Goal: Communication & Community: Answer question/provide support

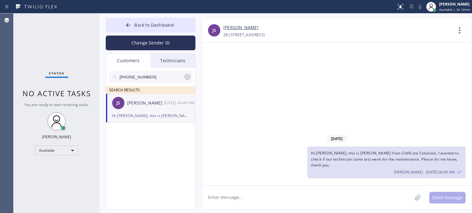
click at [181, 22] on button "Back to Dashboard" at bounding box center [151, 25] width 90 height 15
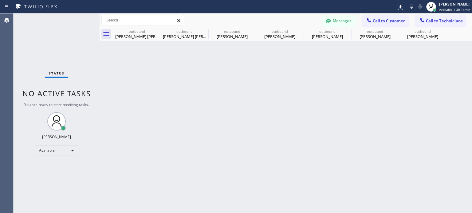
drag, startPoint x: 379, startPoint y: 18, endPoint x: 251, endPoint y: 100, distance: 152.2
click at [378, 18] on span "Call to Customer" at bounding box center [388, 21] width 32 height 6
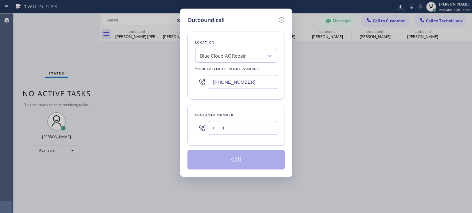
click at [226, 130] on input "(___) ___-____" at bounding box center [242, 128] width 68 height 14
paste input "248) 217-9406"
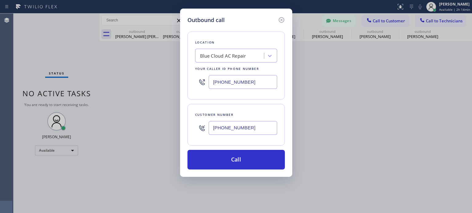
type input "[PHONE_NUMBER]"
click at [242, 79] on input "[PHONE_NUMBER]" at bounding box center [242, 82] width 68 height 14
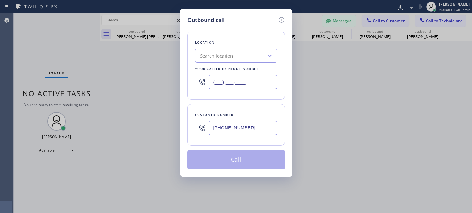
type input "(___) ___-____"
click at [206, 60] on div "Search location" at bounding box center [230, 56] width 67 height 11
paste input "Bloom Air Conditioning [GEOGRAPHIC_DATA]"
type input "Bloom Air Conditioning [GEOGRAPHIC_DATA]"
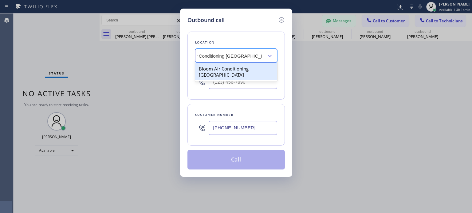
click at [215, 68] on div "Bloom Air Conditioning [GEOGRAPHIC_DATA]" at bounding box center [236, 71] width 82 height 17
type input "[PHONE_NUMBER]"
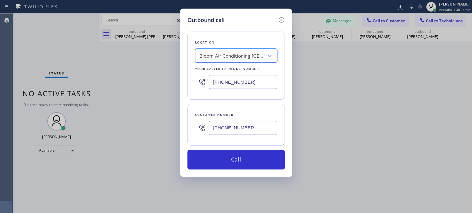
scroll to position [0, 0]
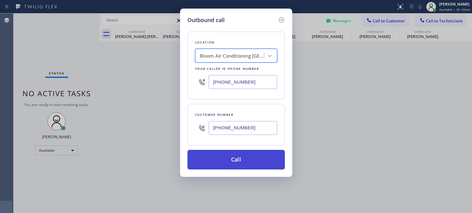
click at [244, 161] on button "Call" at bounding box center [235, 160] width 97 height 20
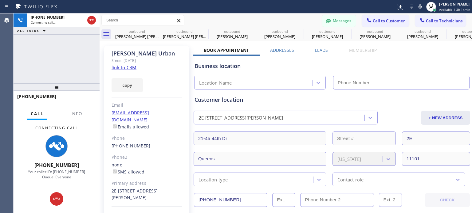
type input "[PHONE_NUMBER]"
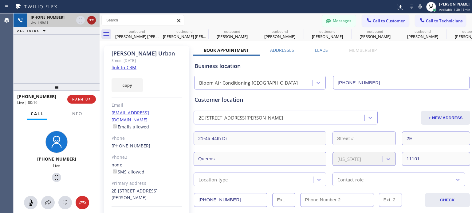
click at [95, 19] on icon at bounding box center [91, 20] width 7 height 7
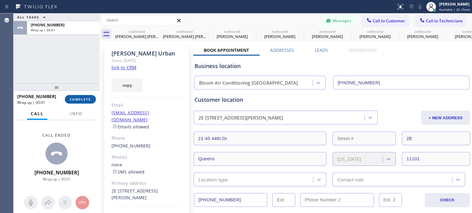
click at [73, 102] on button "COMPLETE" at bounding box center [80, 99] width 31 height 9
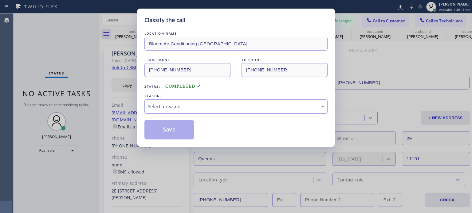
click at [220, 103] on div "Select a reason" at bounding box center [236, 106] width 176 height 7
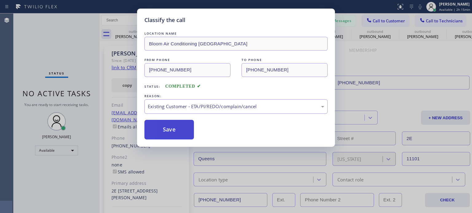
click at [188, 129] on button "Save" at bounding box center [168, 130] width 49 height 20
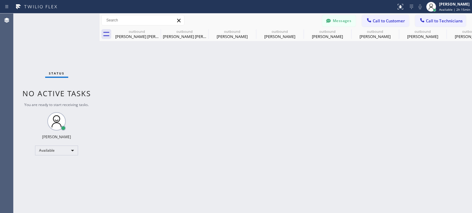
click at [341, 20] on button "Messages" at bounding box center [339, 21] width 34 height 12
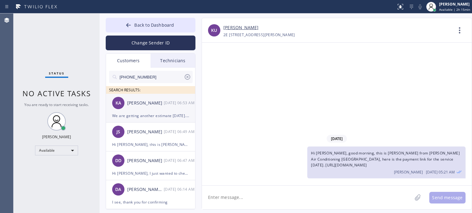
click at [136, 113] on div "We are getting another estimate [DATE]. I'll let you know after that comes in" at bounding box center [150, 115] width 77 height 7
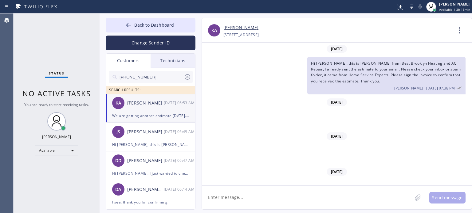
scroll to position [687, 0]
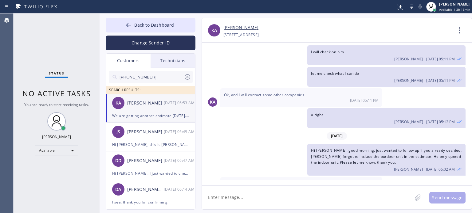
click at [325, 199] on textarea at bounding box center [307, 198] width 210 height 24
type textarea "alright, thank you"
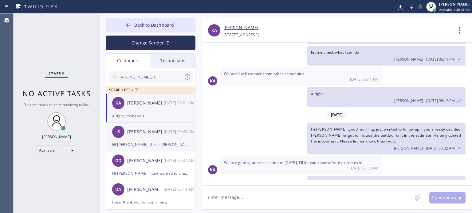
click at [160, 143] on div "Hi [PERSON_NAME], this is [PERSON_NAME] from ChillCore Solutions, I wanted to c…" at bounding box center [150, 144] width 77 height 7
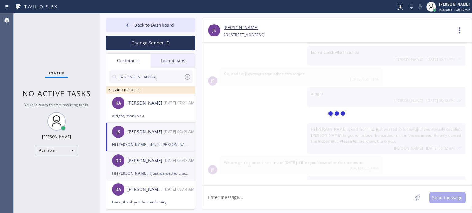
click at [156, 171] on div "Hi [PERSON_NAME], I just wanted to check if our technician already gave you an …" at bounding box center [150, 173] width 77 height 7
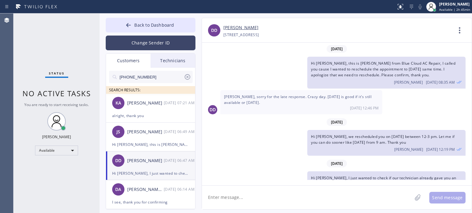
scroll to position [17, 0]
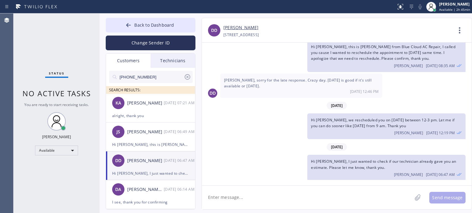
click at [168, 65] on div "Technicians" at bounding box center [172, 61] width 45 height 14
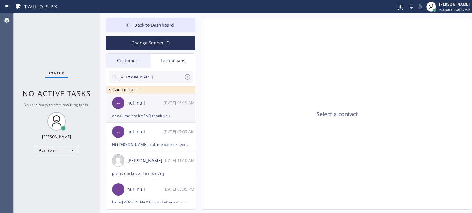
click at [150, 111] on div "-- null null [DATE] 06:19 AM" at bounding box center [151, 103] width 90 height 18
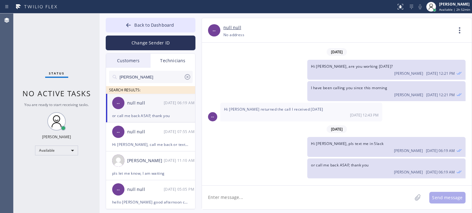
click at [129, 116] on div "or call me back ASAP, thank you" at bounding box center [150, 115] width 77 height 7
click at [139, 22] on span "Back to Dashboard" at bounding box center [154, 25] width 40 height 6
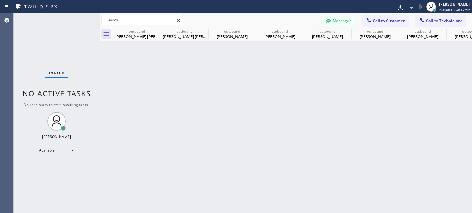
click at [329, 20] on icon at bounding box center [328, 21] width 5 height 4
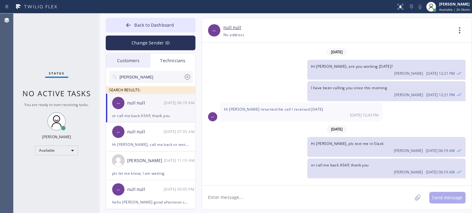
click at [132, 62] on div "Customers" at bounding box center [128, 61] width 45 height 14
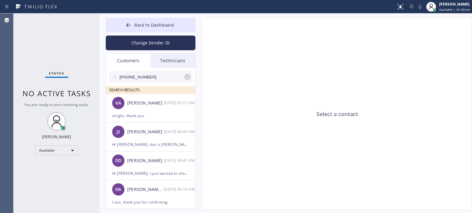
click at [128, 81] on input "[PHONE_NUMBER]" at bounding box center [151, 77] width 65 height 12
paste input "78) 877-9443"
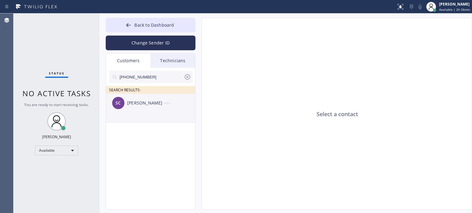
type input "[PHONE_NUMBER]"
click at [134, 106] on div "[PERSON_NAME]" at bounding box center [145, 103] width 37 height 7
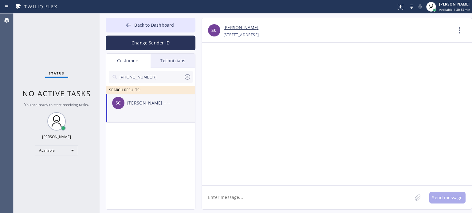
click at [224, 201] on textarea at bounding box center [307, 198] width 210 height 24
paste textarea "[GEOGRAPHIC_DATA] HVAC"
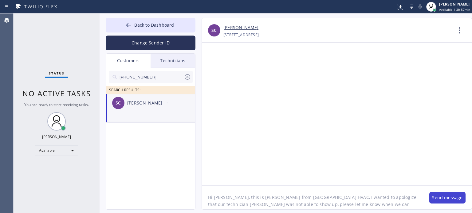
type textarea "Hi [PERSON_NAME], this is [PERSON_NAME] from [GEOGRAPHIC_DATA] HVAC, I wanted t…"
click at [434, 196] on button "Send message" at bounding box center [447, 198] width 36 height 12
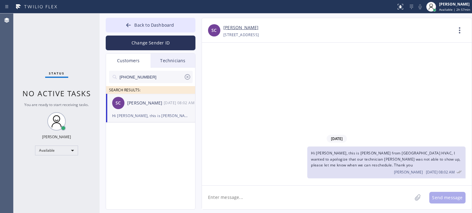
click at [143, 77] on input "[PHONE_NUMBER]" at bounding box center [151, 77] width 65 height 12
paste input "17) 916-2834"
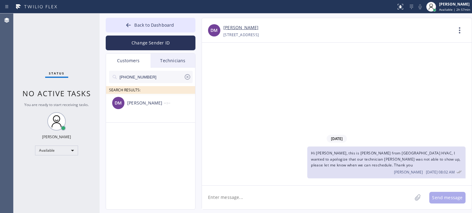
type input "[PHONE_NUMBER]"
click at [216, 195] on textarea at bounding box center [307, 198] width 210 height 24
type textarea "h"
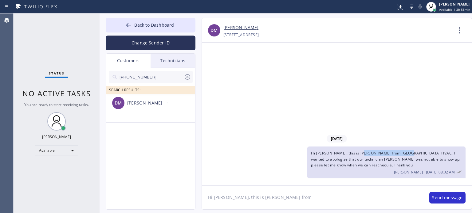
drag, startPoint x: 360, startPoint y: 153, endPoint x: 400, endPoint y: 153, distance: 40.8
click at [400, 153] on span "Hi [PERSON_NAME], this is [PERSON_NAME] from [GEOGRAPHIC_DATA] HVAC, I wanted t…" at bounding box center [385, 159] width 149 height 17
drag, startPoint x: 392, startPoint y: 163, endPoint x: 367, endPoint y: 156, distance: 25.6
click at [391, 163] on div "Hi [PERSON_NAME], this is [PERSON_NAME] from [GEOGRAPHIC_DATA] HVAC, I wanted t…" at bounding box center [386, 163] width 158 height 32
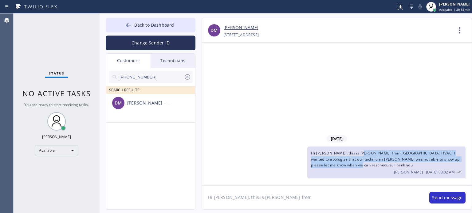
drag, startPoint x: 360, startPoint y: 154, endPoint x: 362, endPoint y: 165, distance: 10.7
click at [362, 165] on div "Hi [PERSON_NAME], this is [PERSON_NAME] from [GEOGRAPHIC_DATA] HVAC, I wanted t…" at bounding box center [386, 163] width 158 height 32
copy span "Long Island City HVAC, I wanted to apologize that our technician [PERSON_NAME] …"
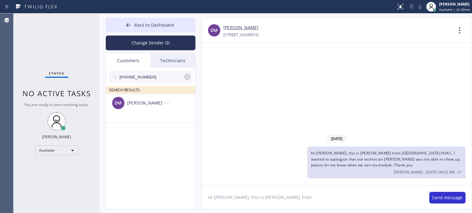
click at [293, 199] on textarea "Hi [PERSON_NAME], this is [PERSON_NAME] from" at bounding box center [312, 198] width 221 height 24
paste textarea "Long Island City HVAC, I wanted to apologize that our technician [PERSON_NAME] …"
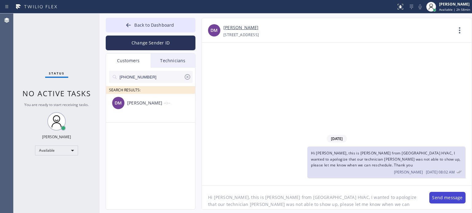
type textarea "Hi [PERSON_NAME], this is [PERSON_NAME] from [GEOGRAPHIC_DATA] HVAC, I wanted t…"
click at [434, 198] on button "Send message" at bounding box center [447, 198] width 36 height 12
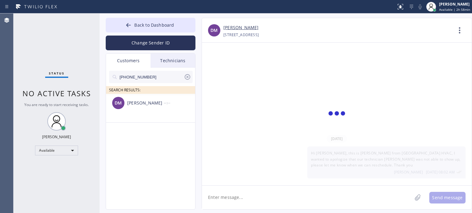
click at [362, 196] on textarea at bounding box center [307, 198] width 210 height 24
click at [158, 103] on div "[PERSON_NAME]" at bounding box center [145, 103] width 37 height 7
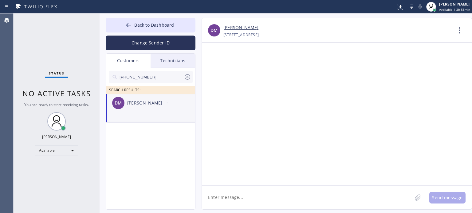
click at [157, 103] on div "[PERSON_NAME]" at bounding box center [145, 103] width 37 height 7
click at [163, 59] on div "Technicians" at bounding box center [172, 61] width 45 height 14
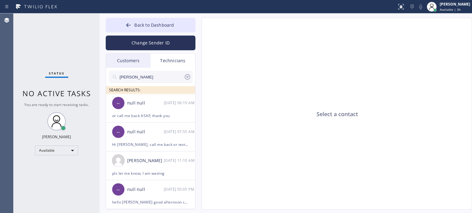
click at [125, 58] on div "Customers" at bounding box center [128, 61] width 45 height 14
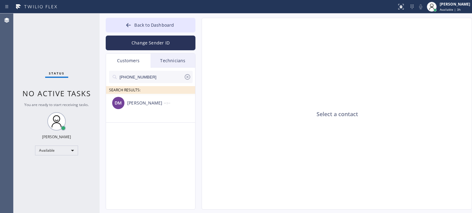
click at [188, 75] on icon at bounding box center [187, 76] width 7 height 7
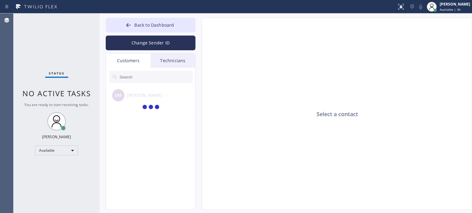
click at [124, 61] on div "Customers" at bounding box center [128, 61] width 45 height 14
click at [127, 63] on div "Customers" at bounding box center [128, 61] width 45 height 14
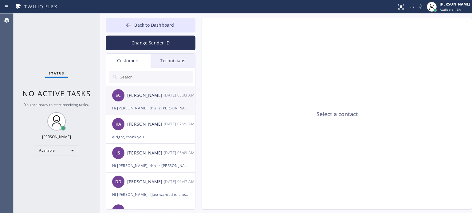
click at [133, 110] on div "Hi [PERSON_NAME], this is [PERSON_NAME] from [GEOGRAPHIC_DATA] HVAC, I wanted t…" at bounding box center [150, 108] width 77 height 7
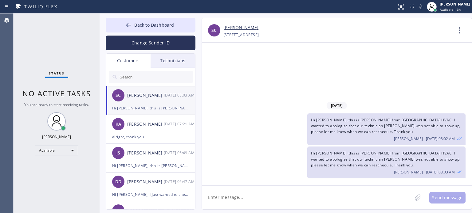
click at [356, 164] on div "Hi [PERSON_NAME], this is [PERSON_NAME] from [GEOGRAPHIC_DATA] HVAC, I wanted t…" at bounding box center [386, 163] width 158 height 32
click at [301, 200] on textarea at bounding box center [307, 198] width 210 height 24
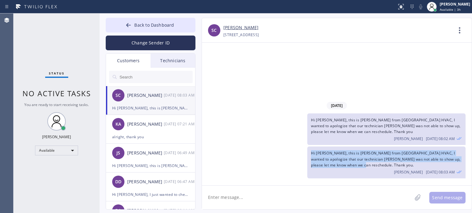
drag, startPoint x: 309, startPoint y: 152, endPoint x: 372, endPoint y: 164, distance: 64.1
click at [372, 164] on div "Hi [PERSON_NAME], this is [PERSON_NAME] from [GEOGRAPHIC_DATA] HVAC, I wanted t…" at bounding box center [386, 163] width 158 height 32
copy span "Hi [PERSON_NAME], this is [PERSON_NAME] from [GEOGRAPHIC_DATA] HVAC, I wanted t…"
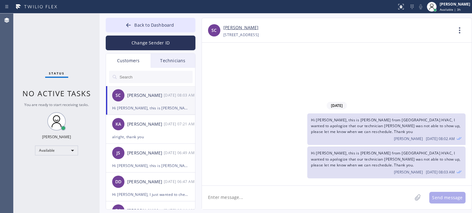
click at [142, 72] on input "text" at bounding box center [156, 77] width 74 height 12
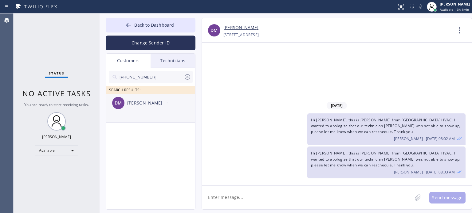
click at [131, 102] on div "[PERSON_NAME]" at bounding box center [145, 103] width 37 height 7
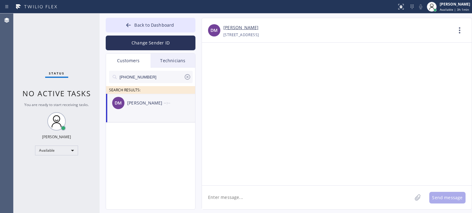
click at [232, 196] on textarea at bounding box center [307, 198] width 210 height 24
paste textarea "[STREET_ADDRESS] Company: [GEOGRAPHIC_DATA] HVAC"
drag, startPoint x: 232, startPoint y: 203, endPoint x: 232, endPoint y: 199, distance: 4.6
click at [232, 203] on textarea "Hi [PERSON_NAME], this is [PERSON_NAME] from [STREET_ADDRESS] Company: [GEOGRAP…" at bounding box center [312, 198] width 221 height 24
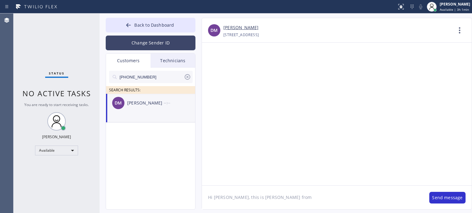
paste textarea "[GEOGRAPHIC_DATA] HVAC"
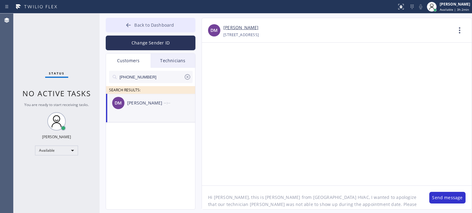
scroll to position [5, 0]
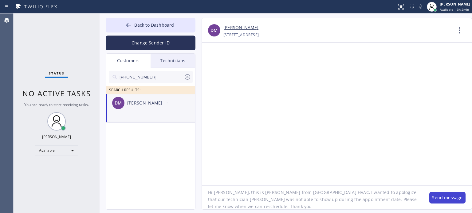
type textarea "Hi [PERSON_NAME], this is [PERSON_NAME] from [GEOGRAPHIC_DATA] HVAC, I wanted t…"
click at [435, 199] on button "Send message" at bounding box center [447, 198] width 36 height 12
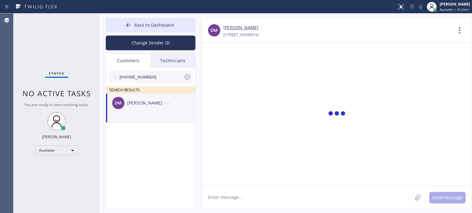
scroll to position [0, 0]
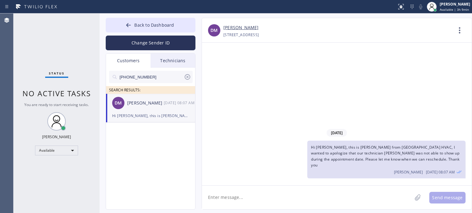
click at [305, 194] on textarea at bounding box center [307, 198] width 210 height 24
click at [188, 79] on icon at bounding box center [187, 76] width 7 height 7
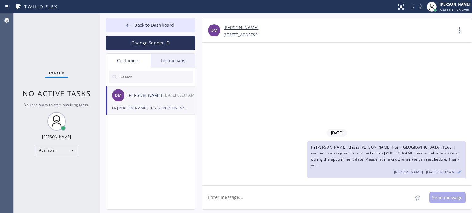
click at [128, 61] on div "Customers" at bounding box center [128, 61] width 45 height 14
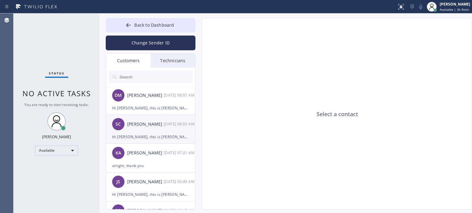
click at [131, 130] on div "SC [PERSON_NAME] [DATE] 08:03 AM" at bounding box center [151, 124] width 90 height 18
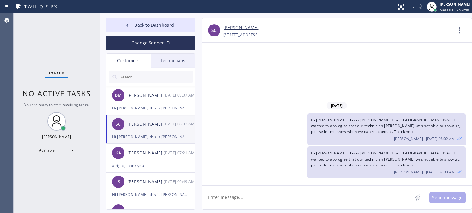
click at [246, 197] on textarea at bounding box center [307, 198] width 210 height 24
type textarea "sorry I put the wrong name"
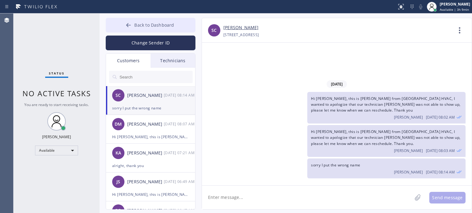
click at [111, 23] on button "Back to Dashboard" at bounding box center [151, 25] width 90 height 15
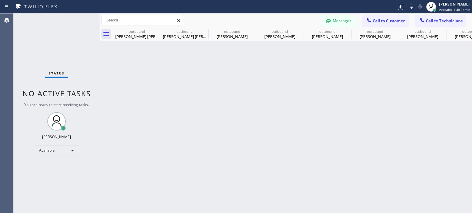
click at [257, 132] on div "Back to Dashboard Change Sender ID Customers Technicians SC [PERSON_NAME] [DATE…" at bounding box center [285, 114] width 372 height 200
click at [158, 29] on icon at bounding box center [156, 31] width 7 height 7
click at [0, 0] on icon at bounding box center [0, 0] width 0 height 0
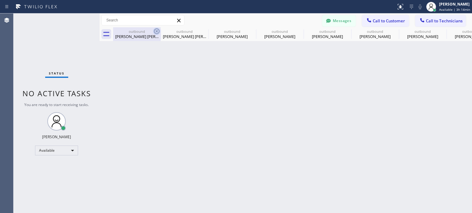
click at [0, 0] on icon at bounding box center [0, 0] width 0 height 0
click at [158, 29] on div "outbound Drake [PERSON_NAME] outbound Drake [PERSON_NAME] outbound [PERSON_NAME…" at bounding box center [292, 34] width 359 height 14
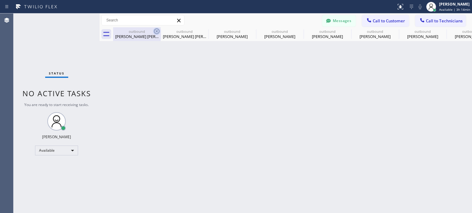
click at [158, 29] on div "outbound Drake [PERSON_NAME] outbound Drake [PERSON_NAME] outbound [PERSON_NAME…" at bounding box center [292, 34] width 359 height 14
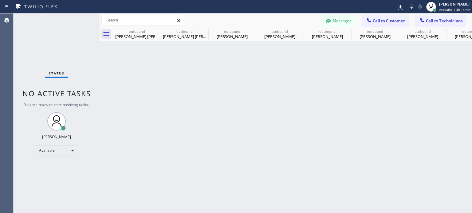
click at [158, 29] on div "outbound Drake [PERSON_NAME] outbound Drake [PERSON_NAME] outbound [PERSON_NAME…" at bounding box center [292, 34] width 359 height 14
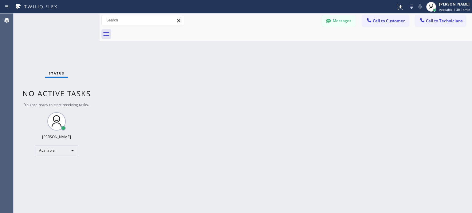
click at [158, 29] on div at bounding box center [292, 34] width 359 height 14
click at [325, 19] on icon at bounding box center [328, 21] width 6 height 6
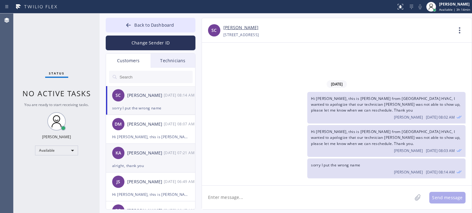
scroll to position [31, 0]
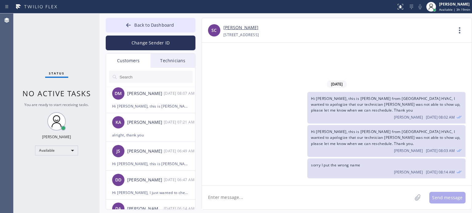
click at [381, 47] on div "[DATE] Hi [PERSON_NAME], this is [PERSON_NAME] from [GEOGRAPHIC_DATA] HVAC, I w…" at bounding box center [337, 114] width 270 height 143
click at [141, 22] on span "Back to Dashboard" at bounding box center [154, 25] width 40 height 6
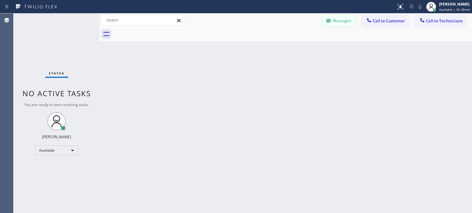
click at [336, 18] on button "Messages" at bounding box center [339, 21] width 34 height 12
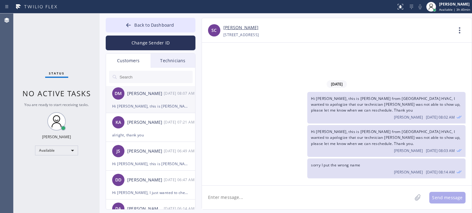
click at [150, 103] on div "Hi [PERSON_NAME], this is [PERSON_NAME] from [GEOGRAPHIC_DATA] HVAC, I wanted t…" at bounding box center [150, 106] width 77 height 7
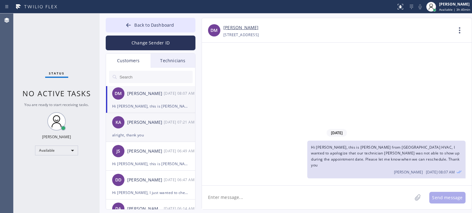
click at [145, 135] on div "alright, thank you" at bounding box center [150, 135] width 77 height 7
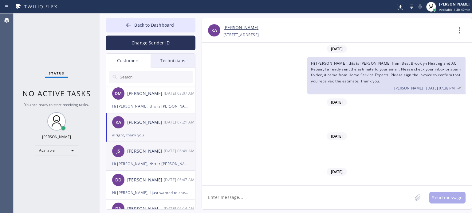
scroll to position [709, 0]
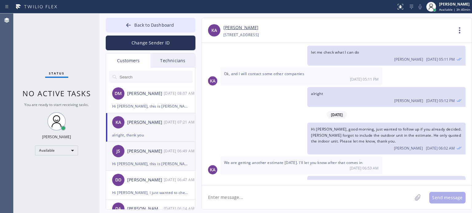
click at [150, 158] on div "JS [PERSON_NAME] [DATE] 06:49 AM" at bounding box center [151, 151] width 90 height 18
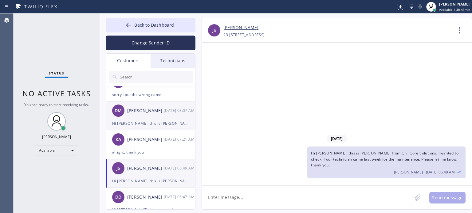
scroll to position [0, 0]
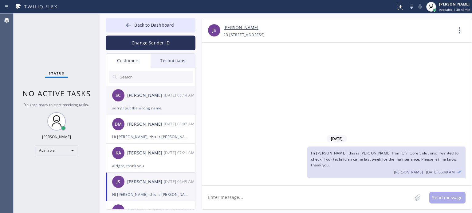
click at [148, 113] on li "SC [PERSON_NAME] [DATE] 08:14 AM sorry I put the wrong name" at bounding box center [151, 100] width 90 height 29
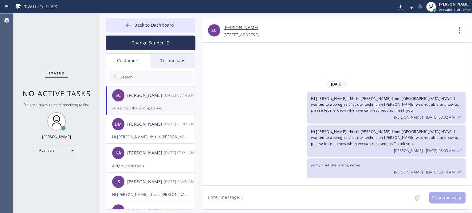
click at [144, 107] on div "sorry I put the wrong name" at bounding box center [150, 108] width 77 height 7
click at [146, 133] on div "DM [PERSON_NAME] [DATE] 08:07 AM" at bounding box center [151, 124] width 90 height 18
